Goal: Information Seeking & Learning: Learn about a topic

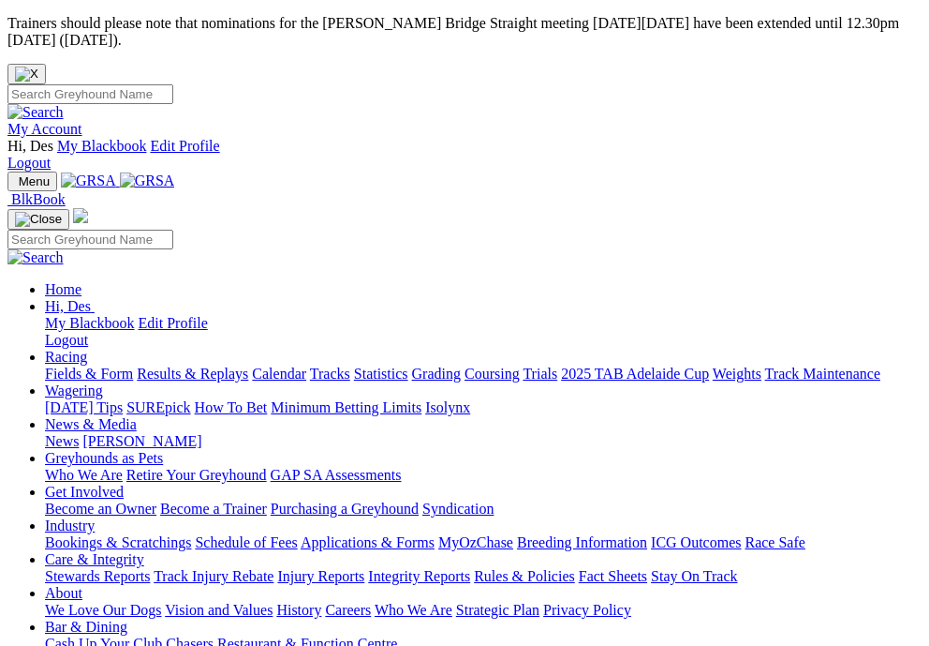
scroll to position [788, 2]
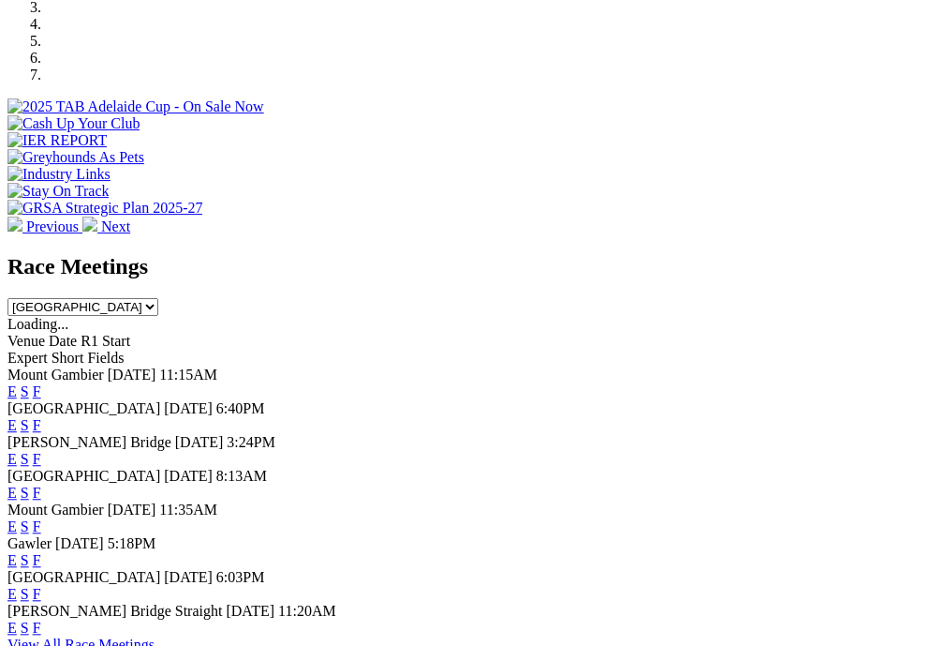
click at [41, 417] on link "F" at bounding box center [37, 425] width 8 height 16
click at [41, 484] on link "F" at bounding box center [37, 492] width 8 height 16
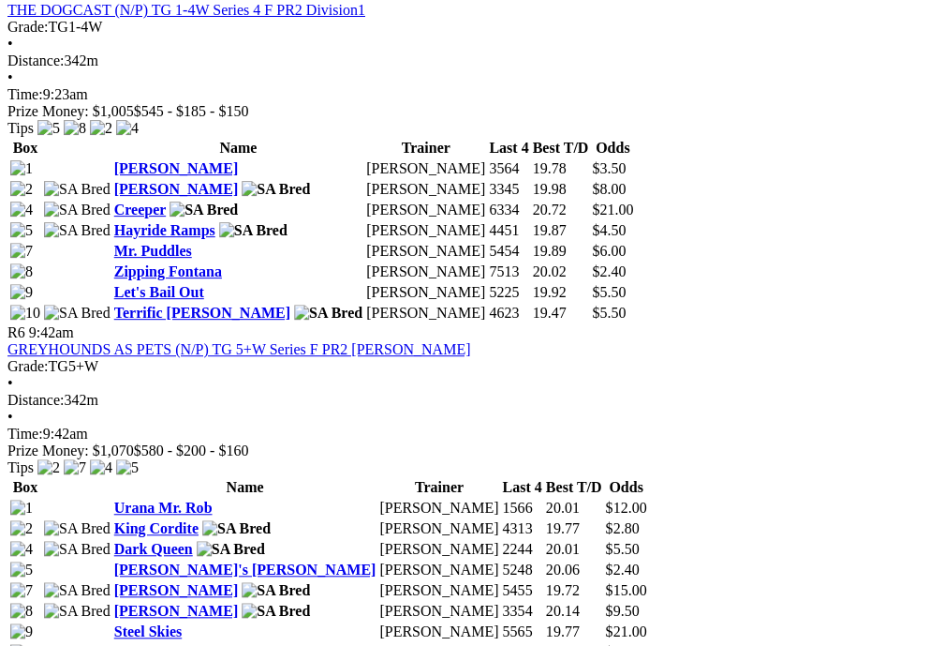
scroll to position [2497, 0]
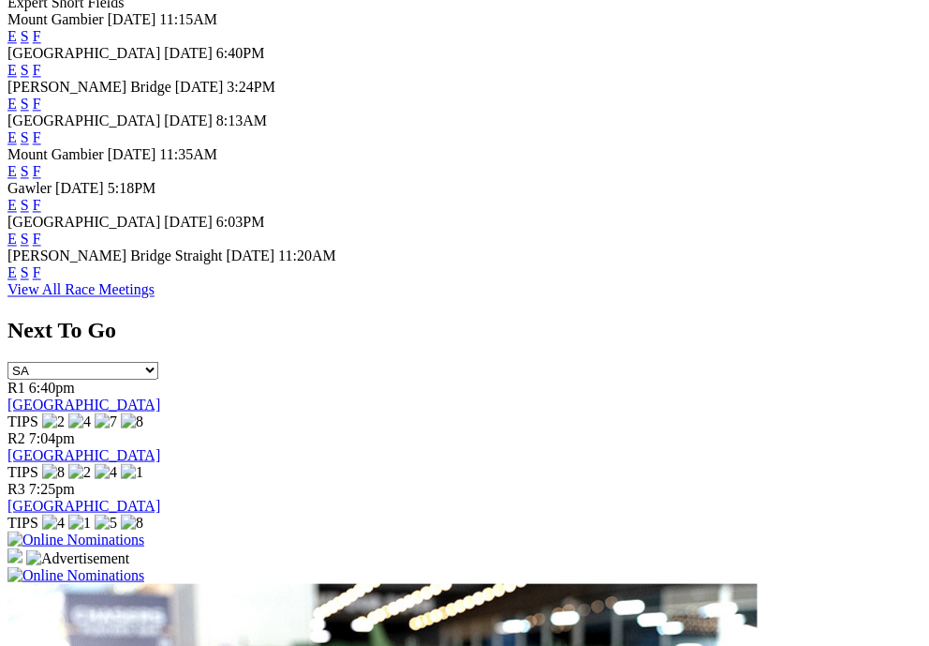
scroll to position [1145, 0]
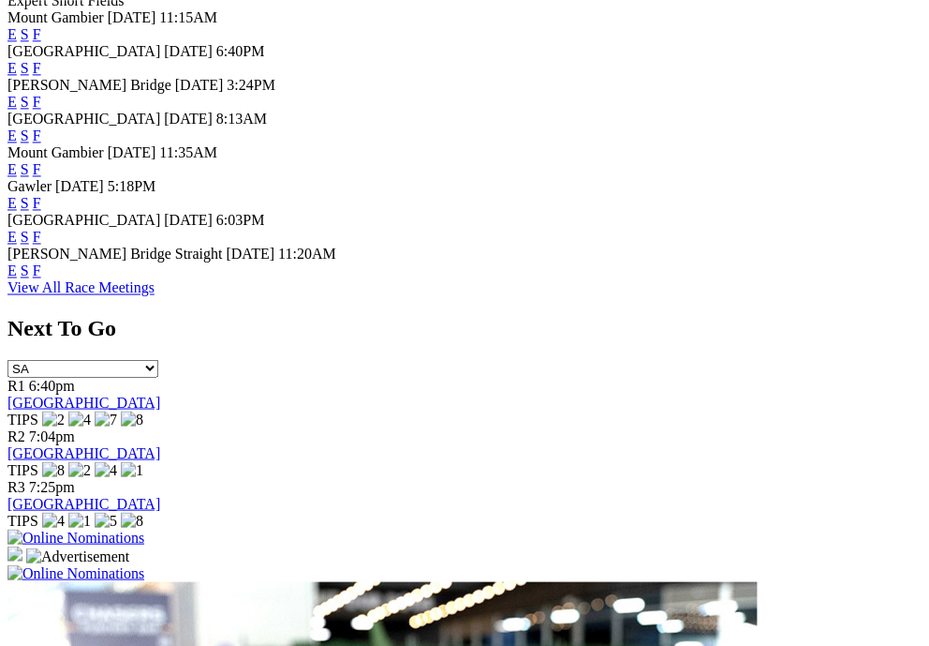
click at [41, 211] on link "F" at bounding box center [37, 203] width 8 height 16
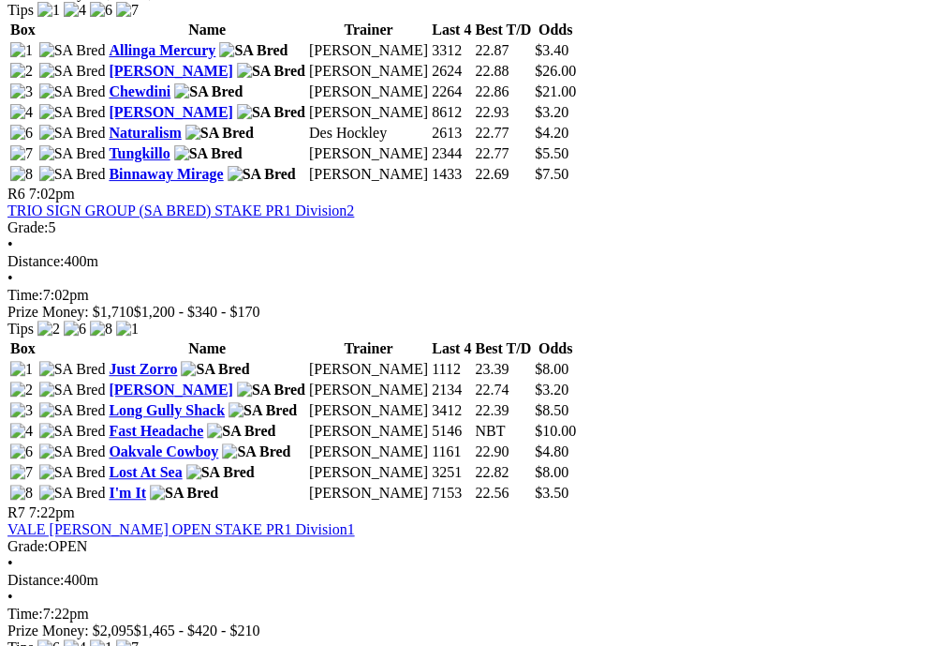
scroll to position [2381, 0]
